Goal: Information Seeking & Learning: Find contact information

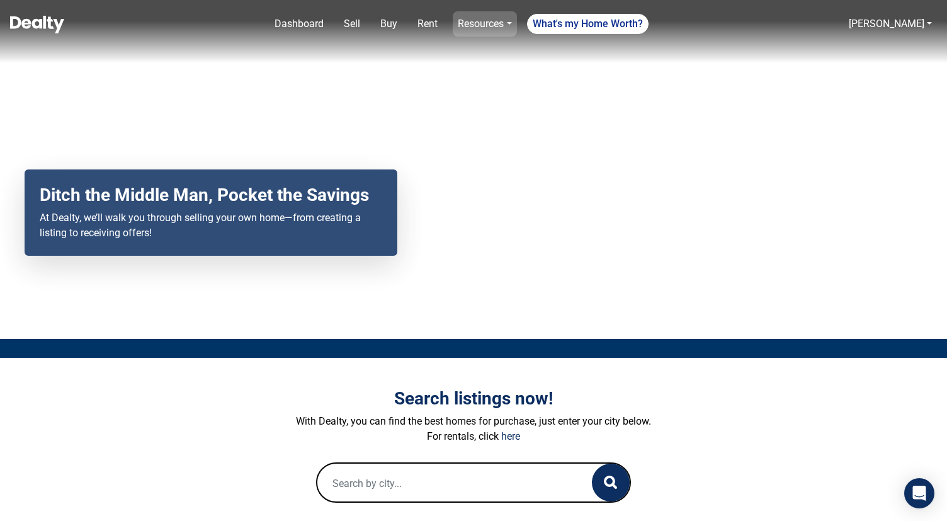
click at [497, 25] on link "Resources" at bounding box center [485, 23] width 64 height 25
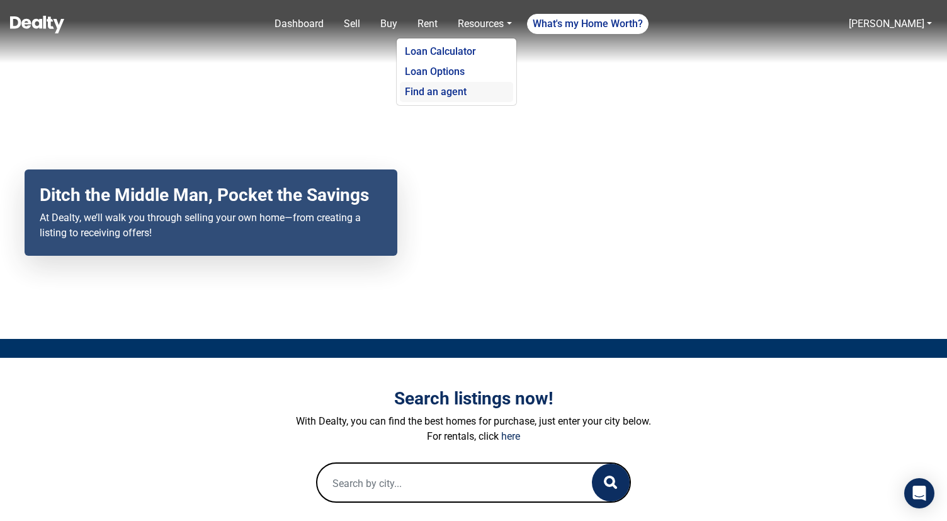
click at [468, 92] on link "Find an agent" at bounding box center [456, 92] width 113 height 20
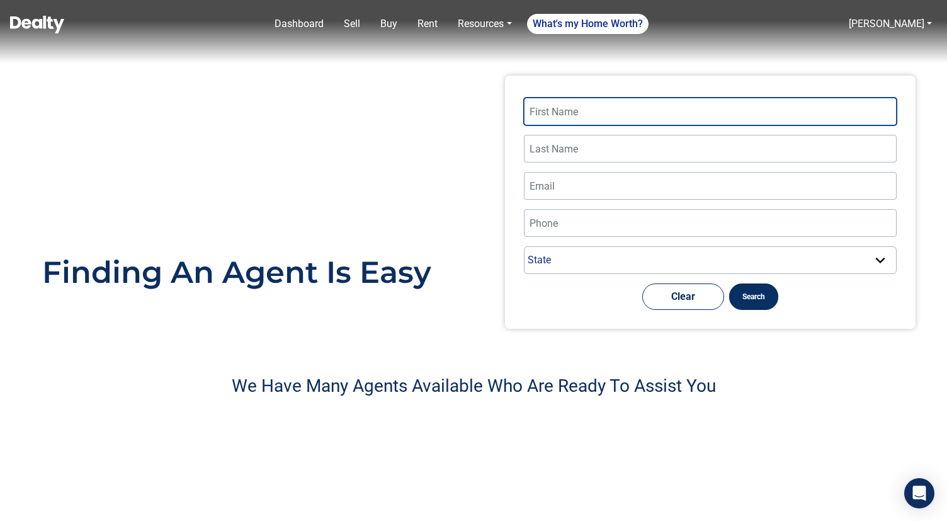
click at [575, 120] on input "text" at bounding box center [710, 112] width 373 height 28
type input "[PERSON_NAME]"
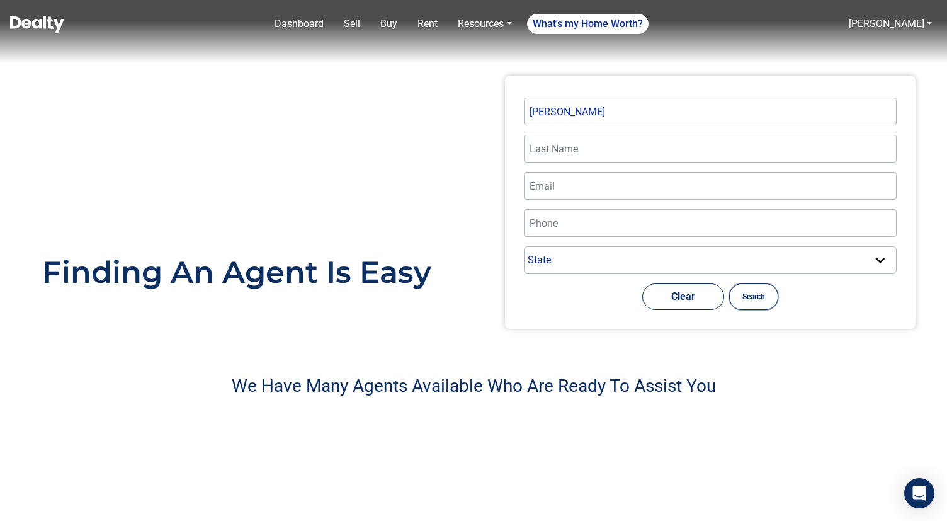
click at [748, 297] on button "Search" at bounding box center [753, 296] width 49 height 26
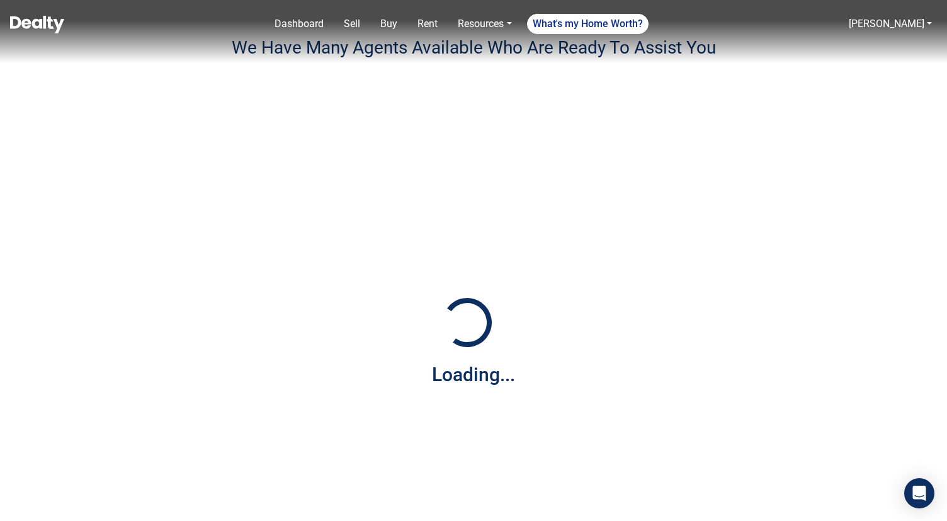
click at [711, 296] on div "Loading..." at bounding box center [473, 339] width 699 height 521
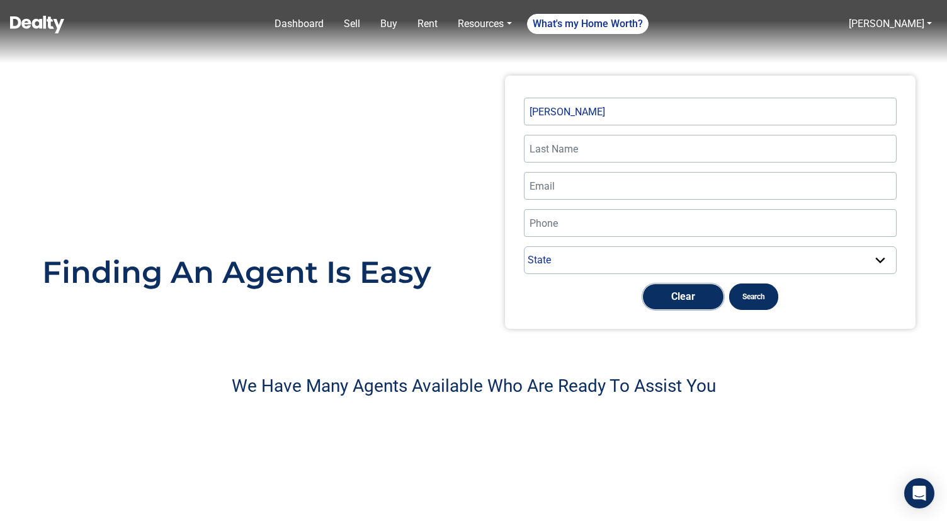
click at [692, 296] on button "Clear" at bounding box center [683, 296] width 82 height 26
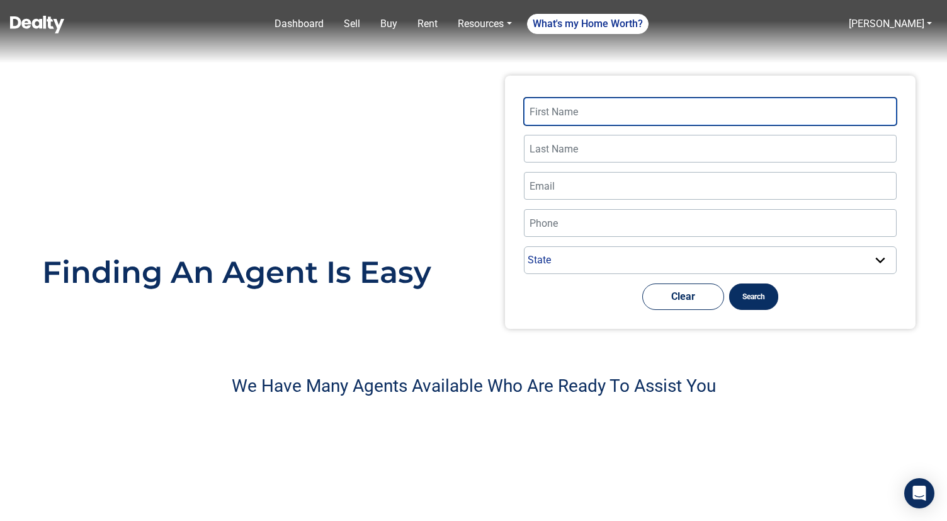
click at [616, 102] on input "text" at bounding box center [710, 112] width 373 height 28
type input "[PERSON_NAME]"
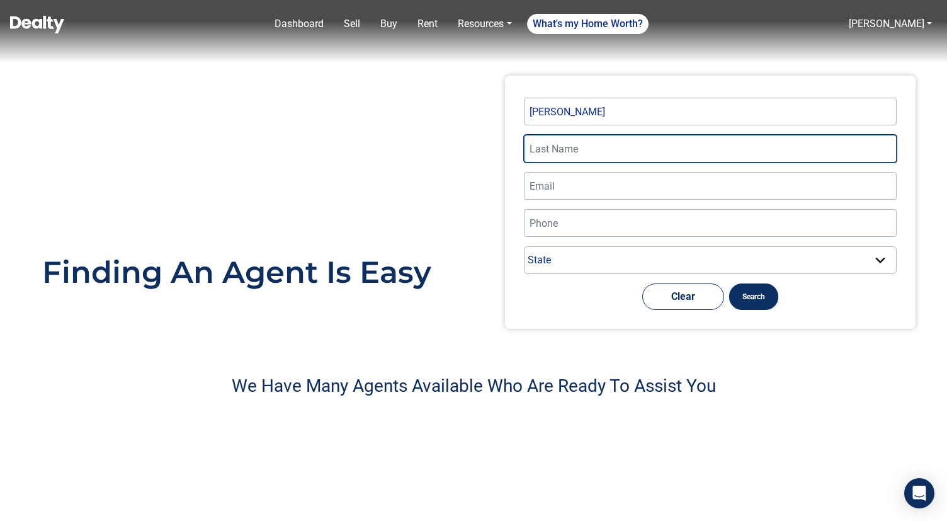
click at [602, 147] on input "text" at bounding box center [710, 149] width 373 height 28
type input "leach"
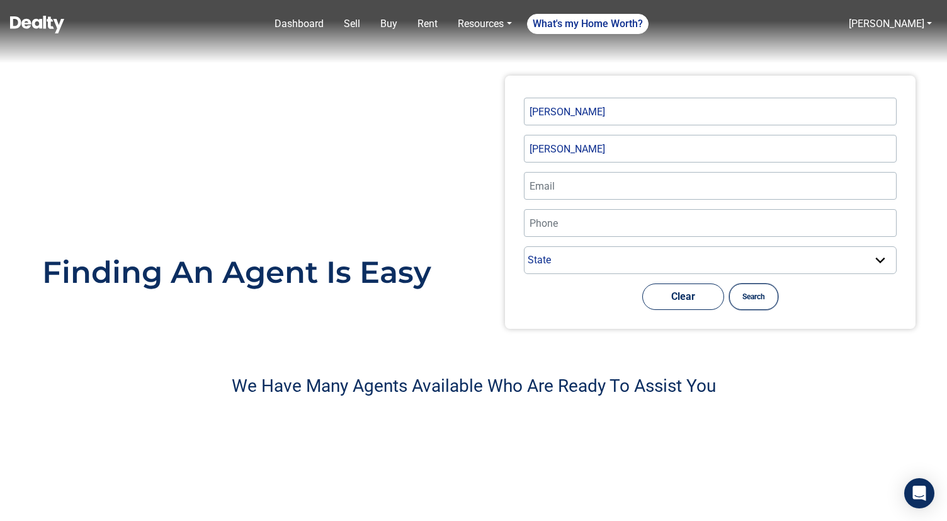
click at [734, 293] on button "Search" at bounding box center [753, 296] width 49 height 26
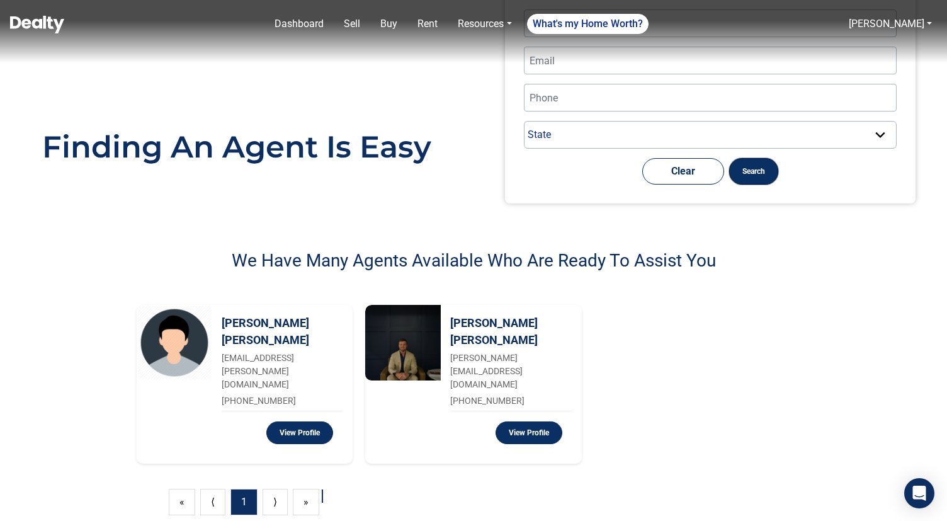
scroll to position [116, 0]
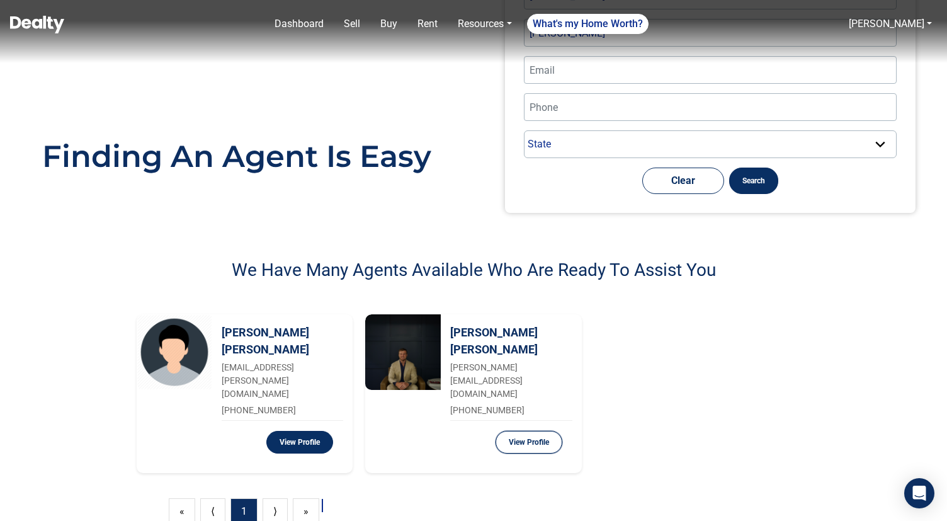
click at [533, 431] on button "View Profile" at bounding box center [529, 442] width 67 height 23
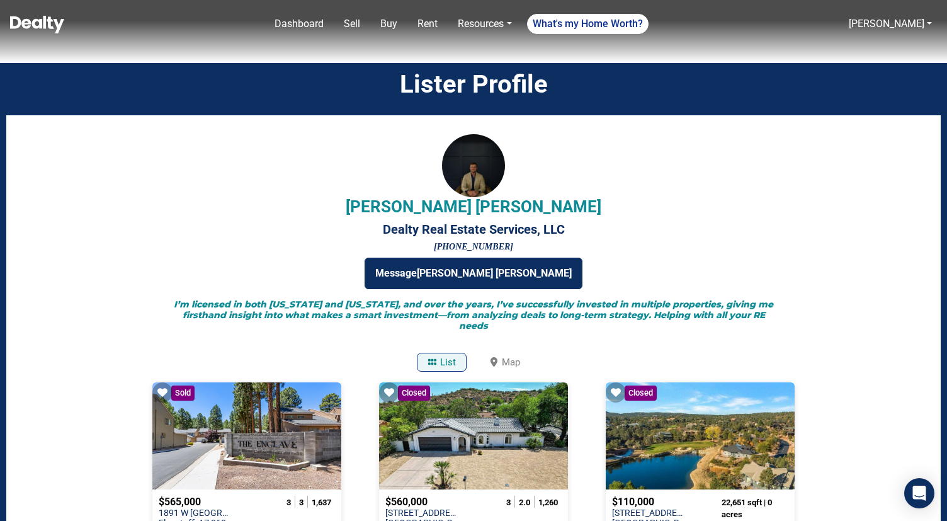
click at [549, 307] on h5 "I’m licensed in both Arizona and Florida, and over the years, I’ve successfully…" at bounding box center [474, 314] width 610 height 31
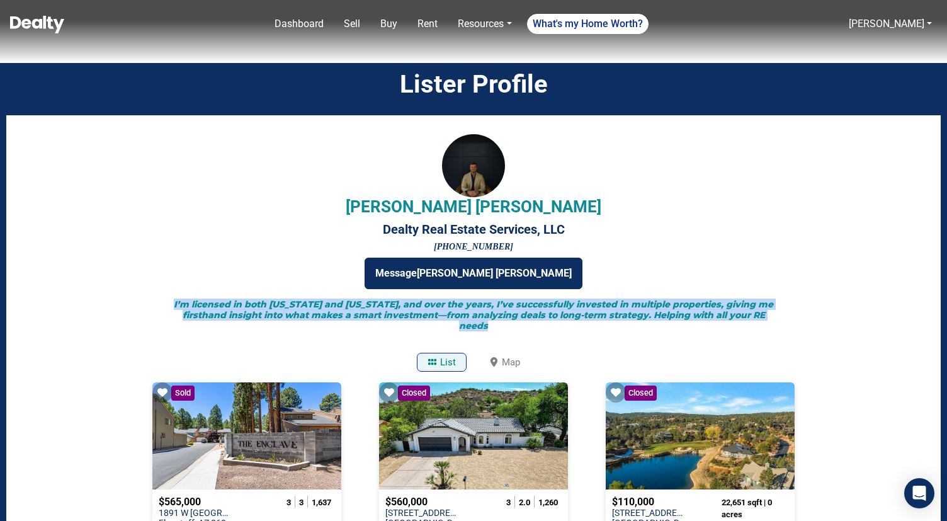
click at [549, 307] on h5 "I’m licensed in both Arizona and Florida, and over the years, I’ve successfully…" at bounding box center [474, 314] width 610 height 31
copy h5 "I’m licensed in both Arizona and Florida, and over the years, I’ve successfully…"
